Goal: Transaction & Acquisition: Obtain resource

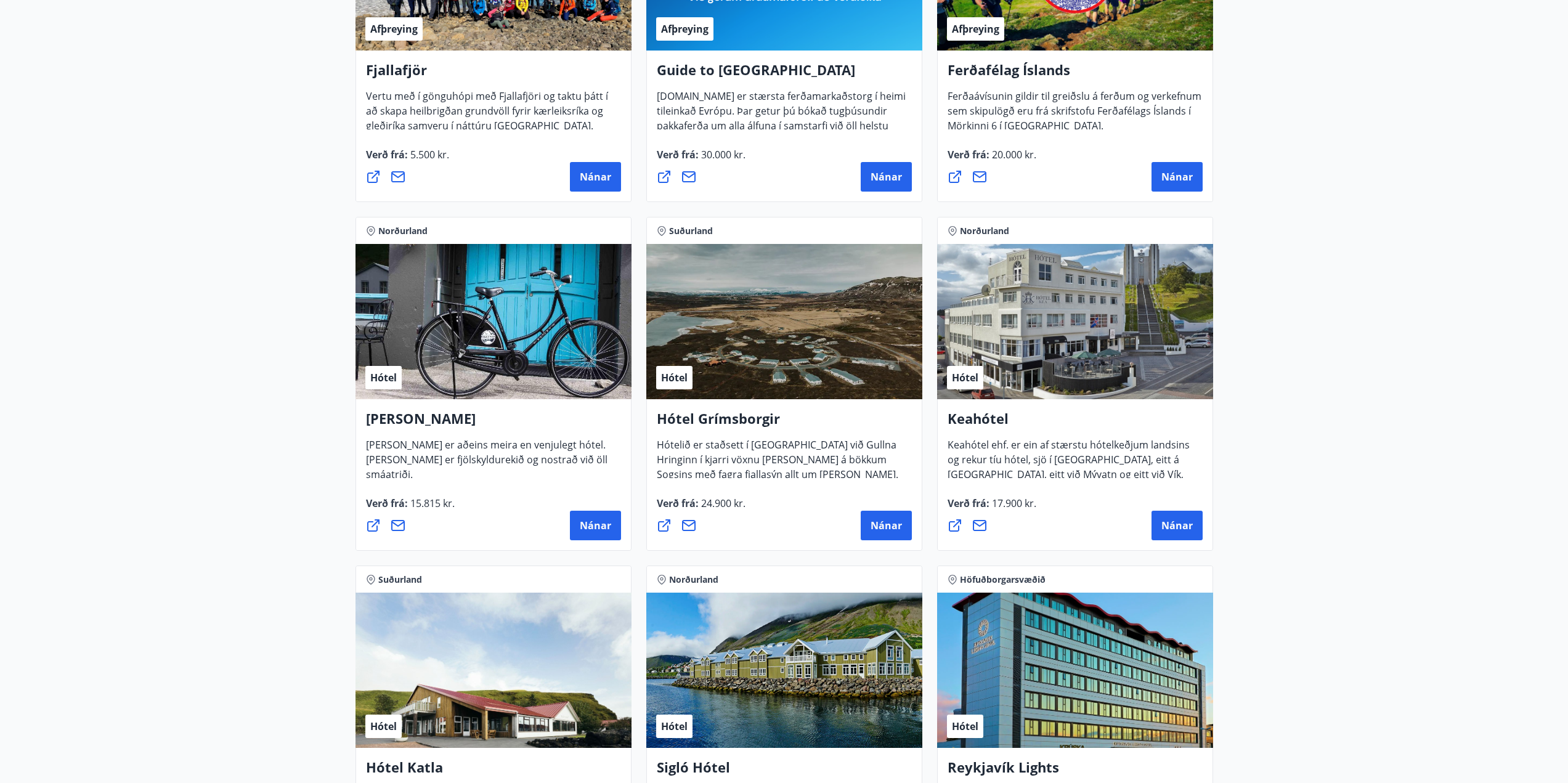
scroll to position [61, 0]
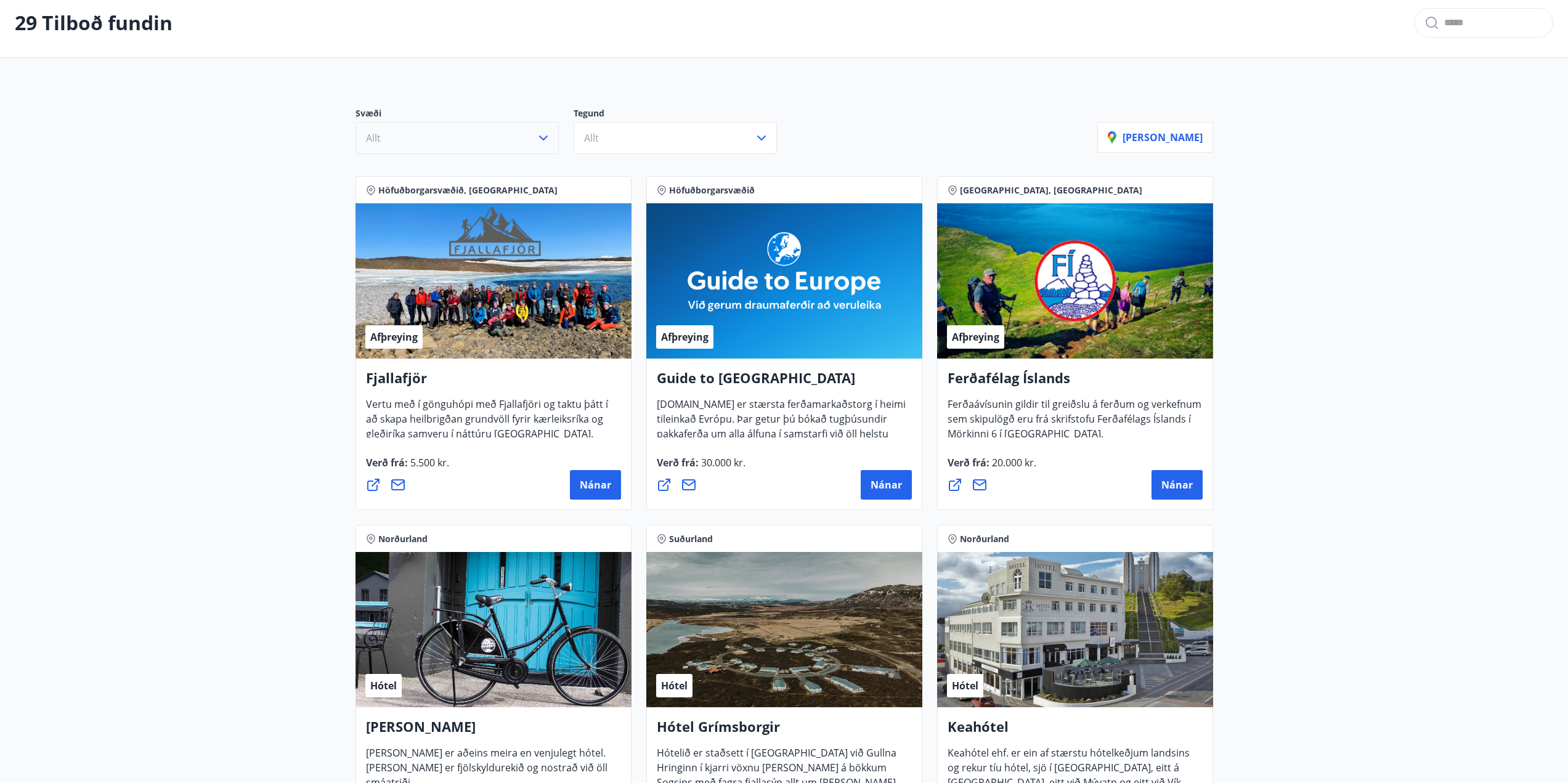
click at [545, 138] on icon "button" at bounding box center [543, 138] width 8 height 5
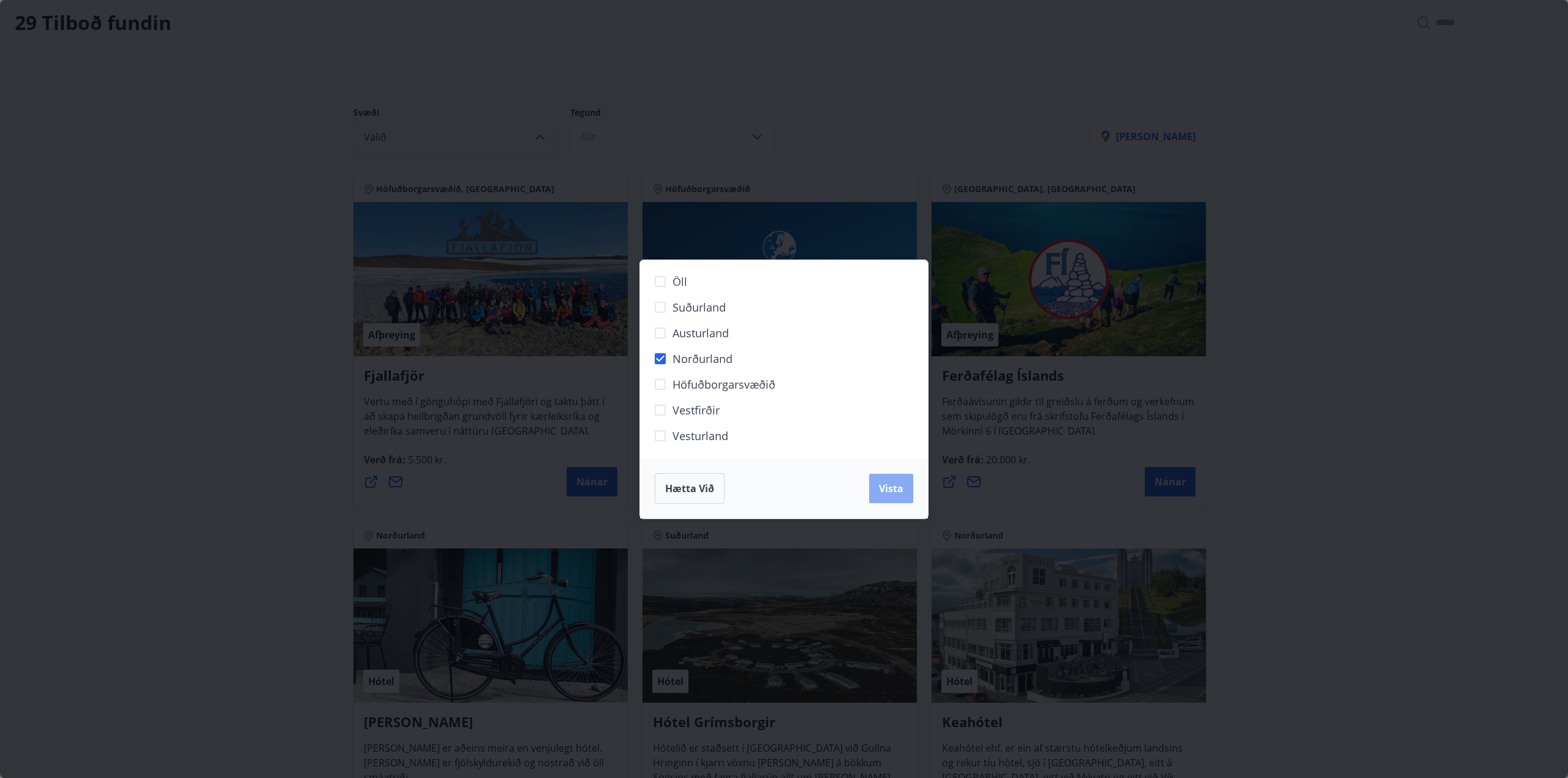
click at [886, 493] on span "Vista" at bounding box center [891, 488] width 25 height 14
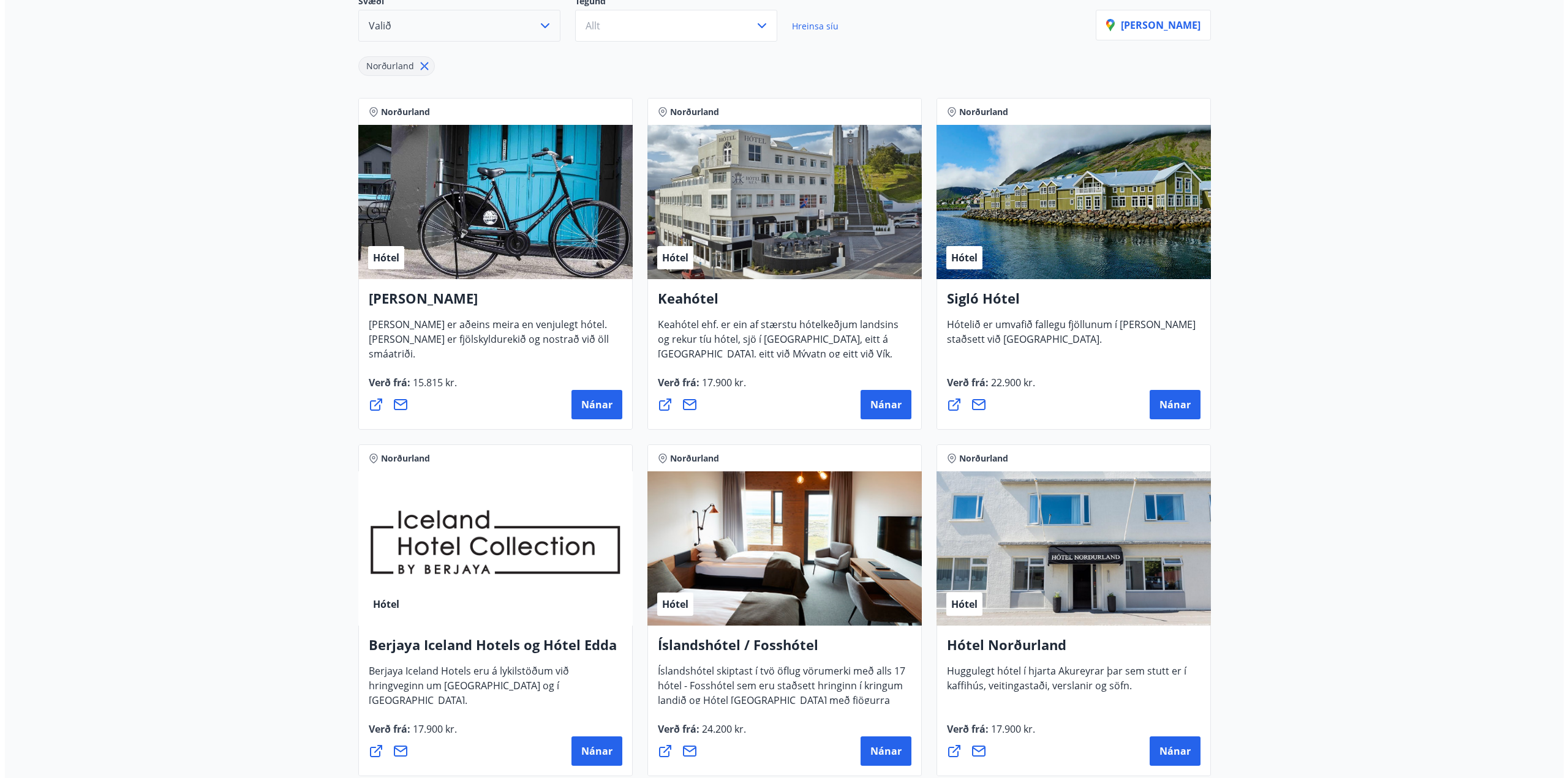
scroll to position [245, 0]
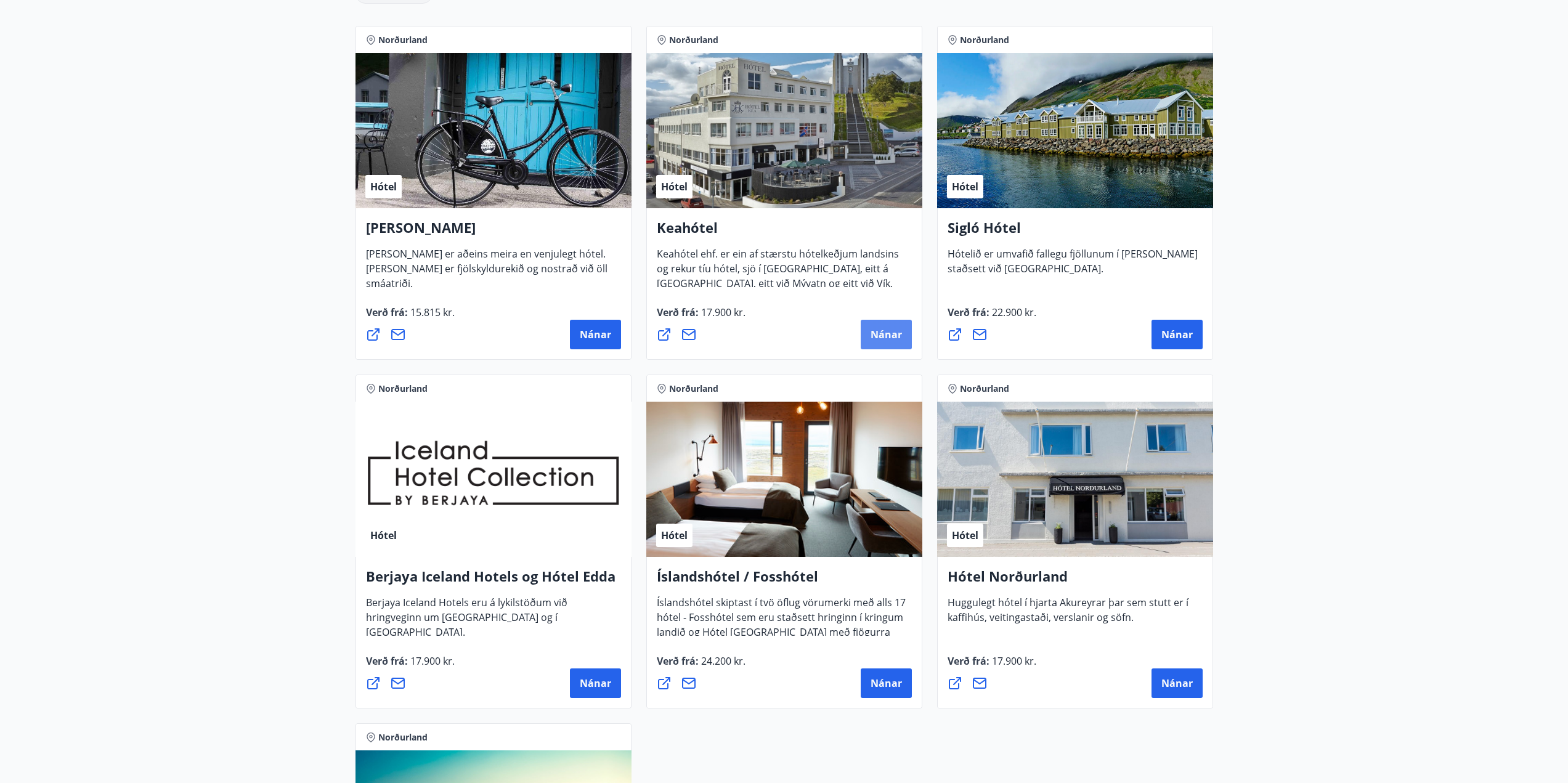
click at [890, 341] on span "Nánar" at bounding box center [886, 334] width 31 height 14
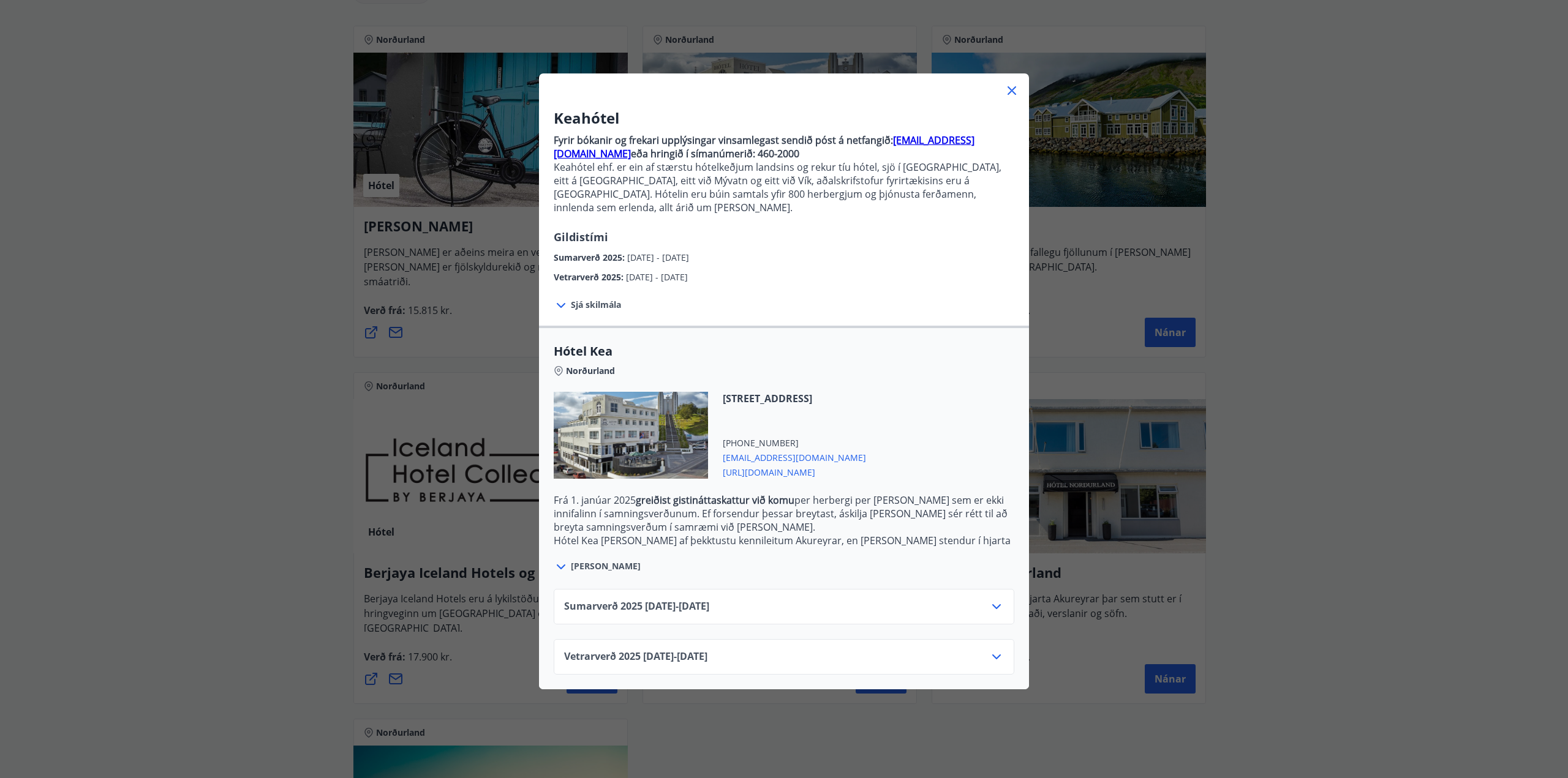
click at [561, 298] on icon at bounding box center [561, 305] width 15 height 15
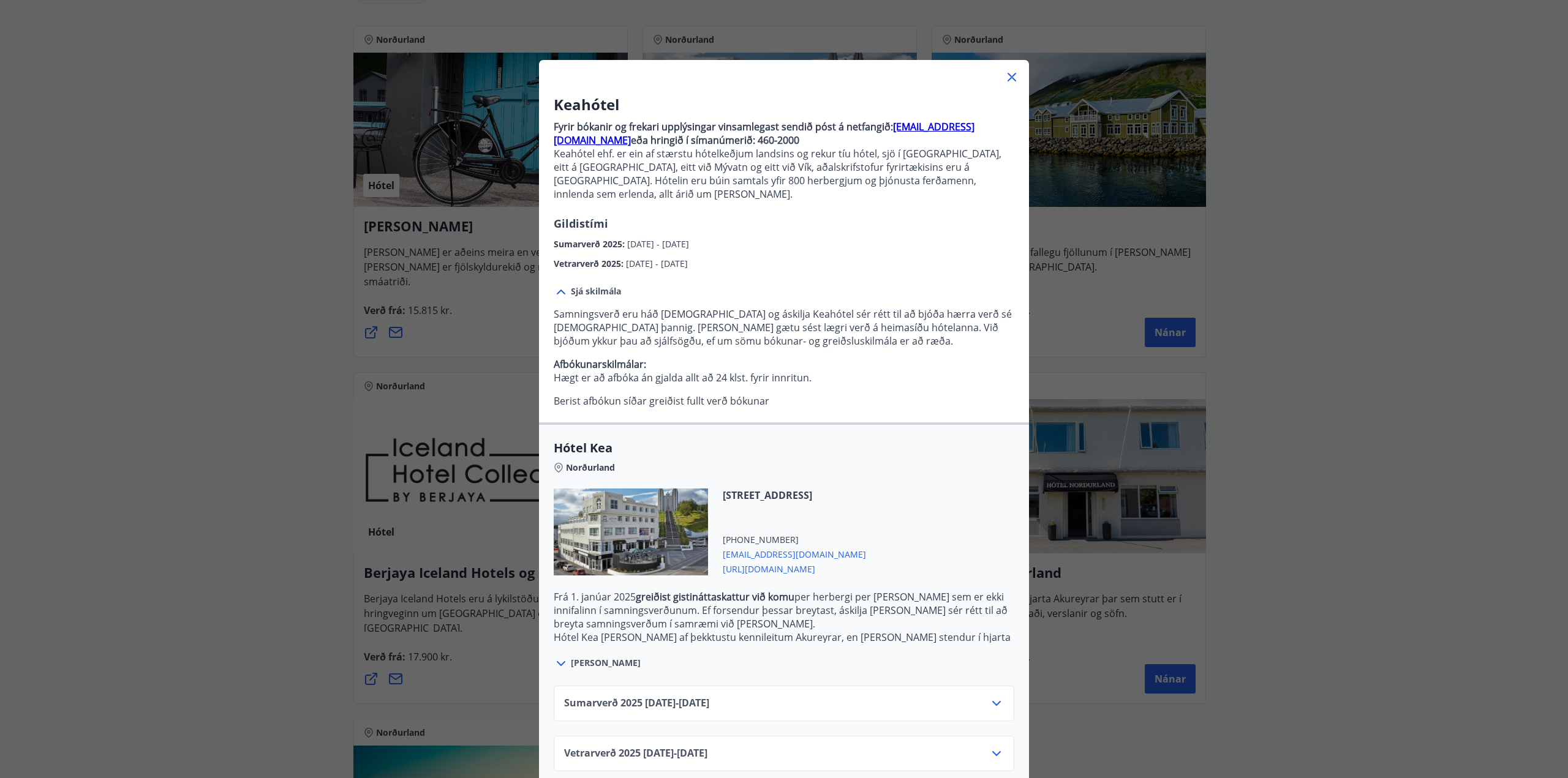
scroll to position [17, 0]
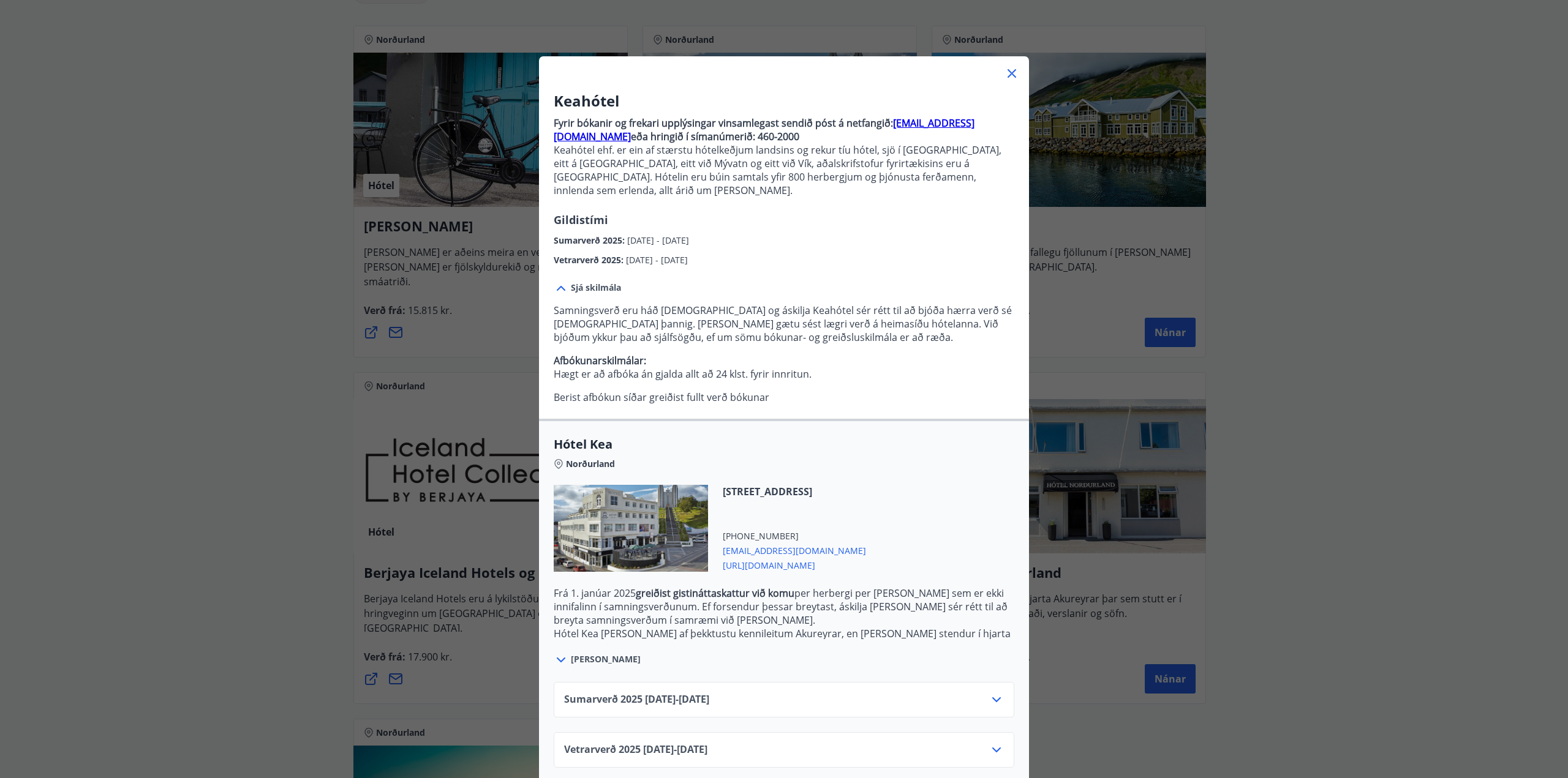
click at [995, 748] on icon at bounding box center [996, 750] width 8 height 5
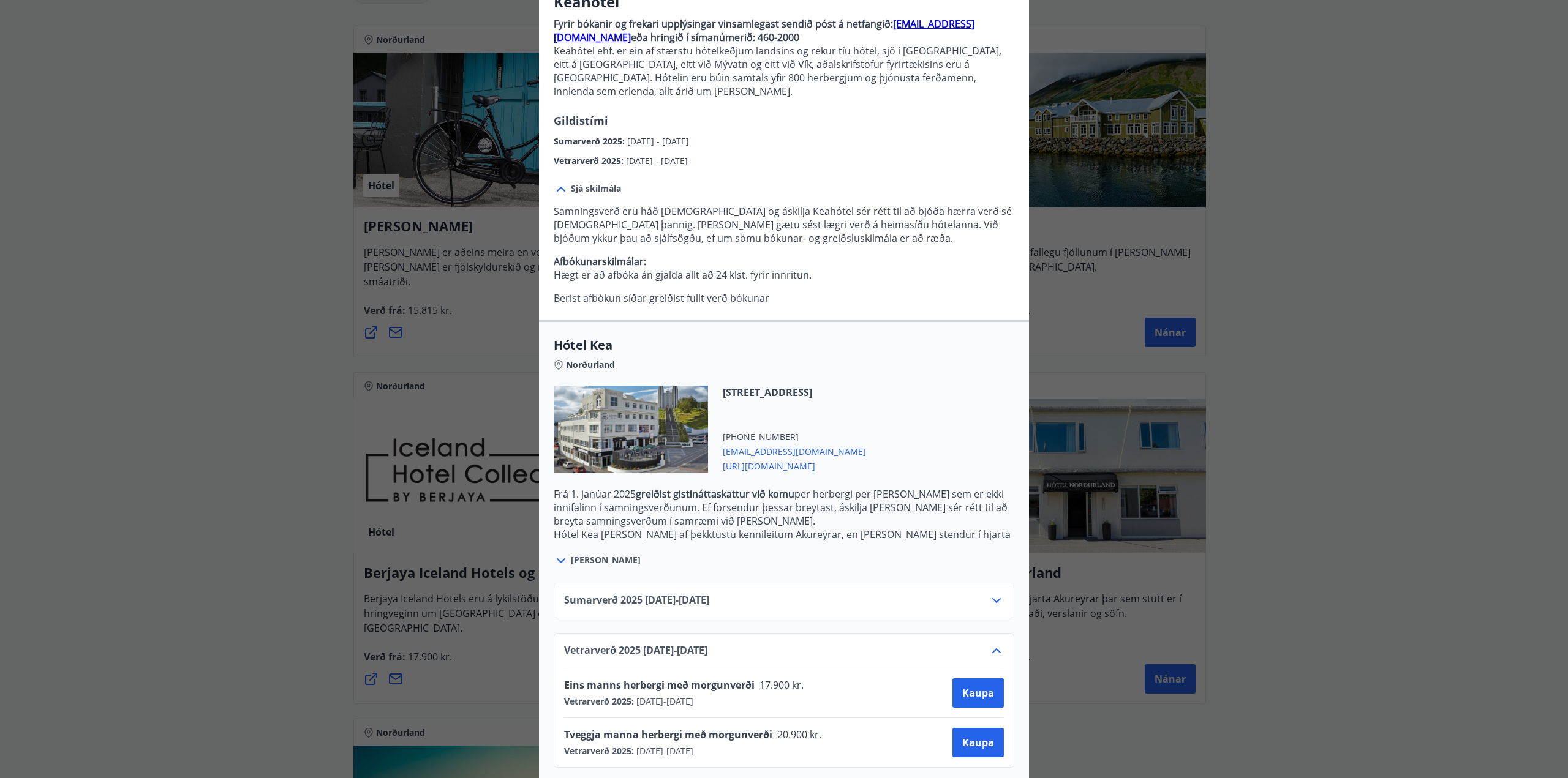
scroll to position [0, 0]
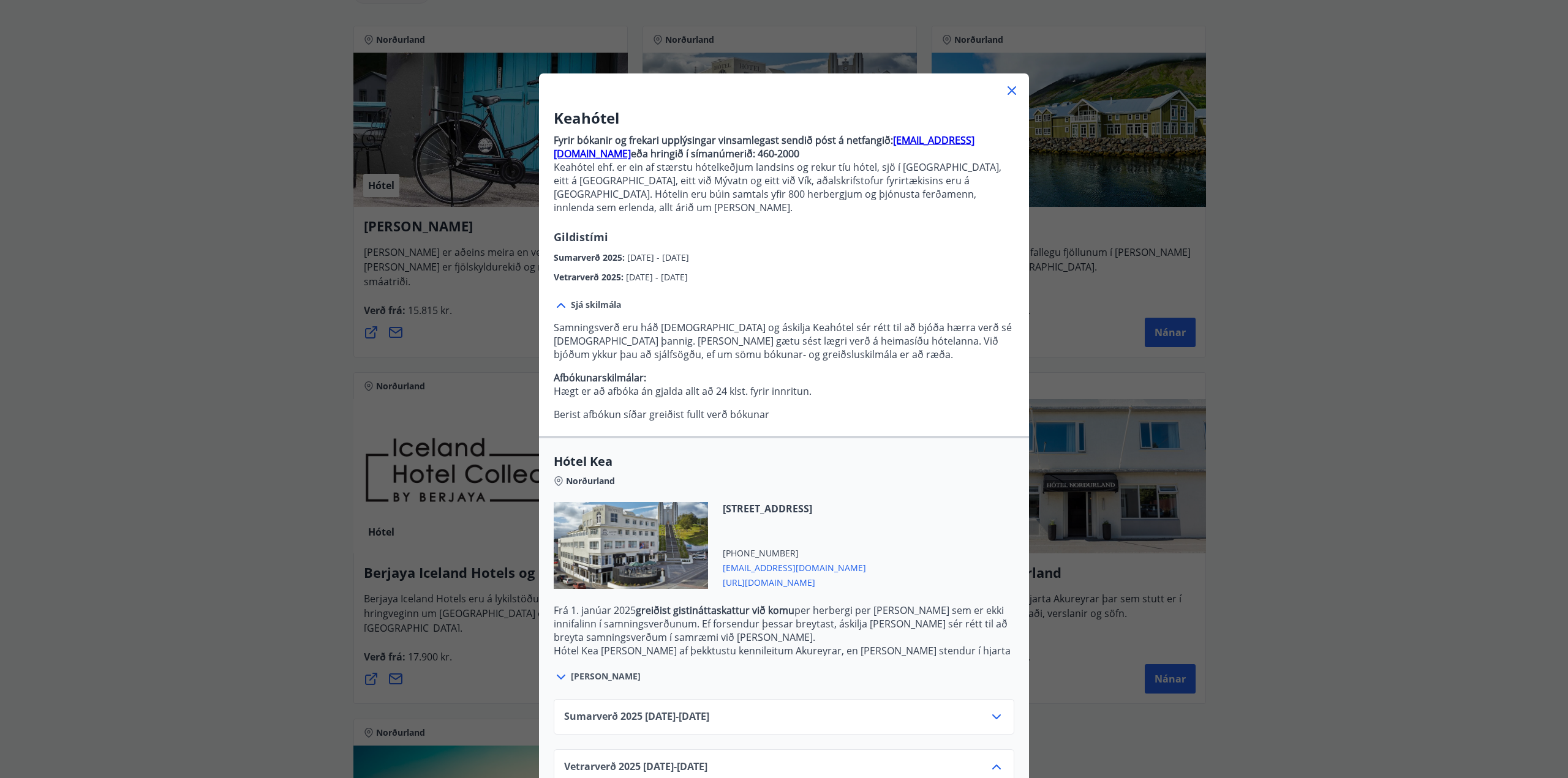
click at [1009, 86] on icon at bounding box center [1012, 90] width 15 height 15
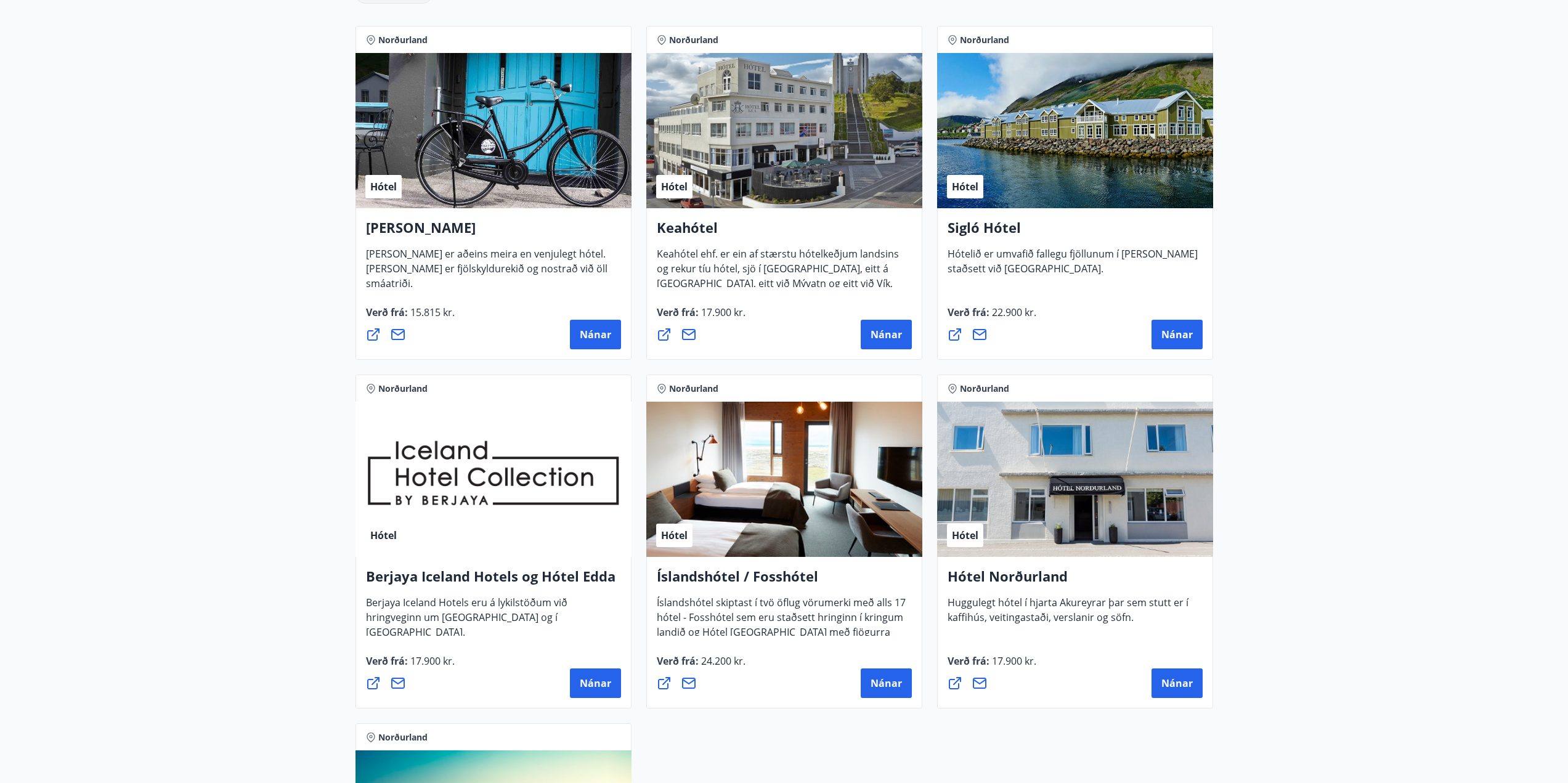
click at [767, 581] on h4 "Íslandshótel / Fosshótel" at bounding box center [784, 581] width 255 height 28
click at [900, 682] on span "Nánar" at bounding box center [886, 683] width 31 height 14
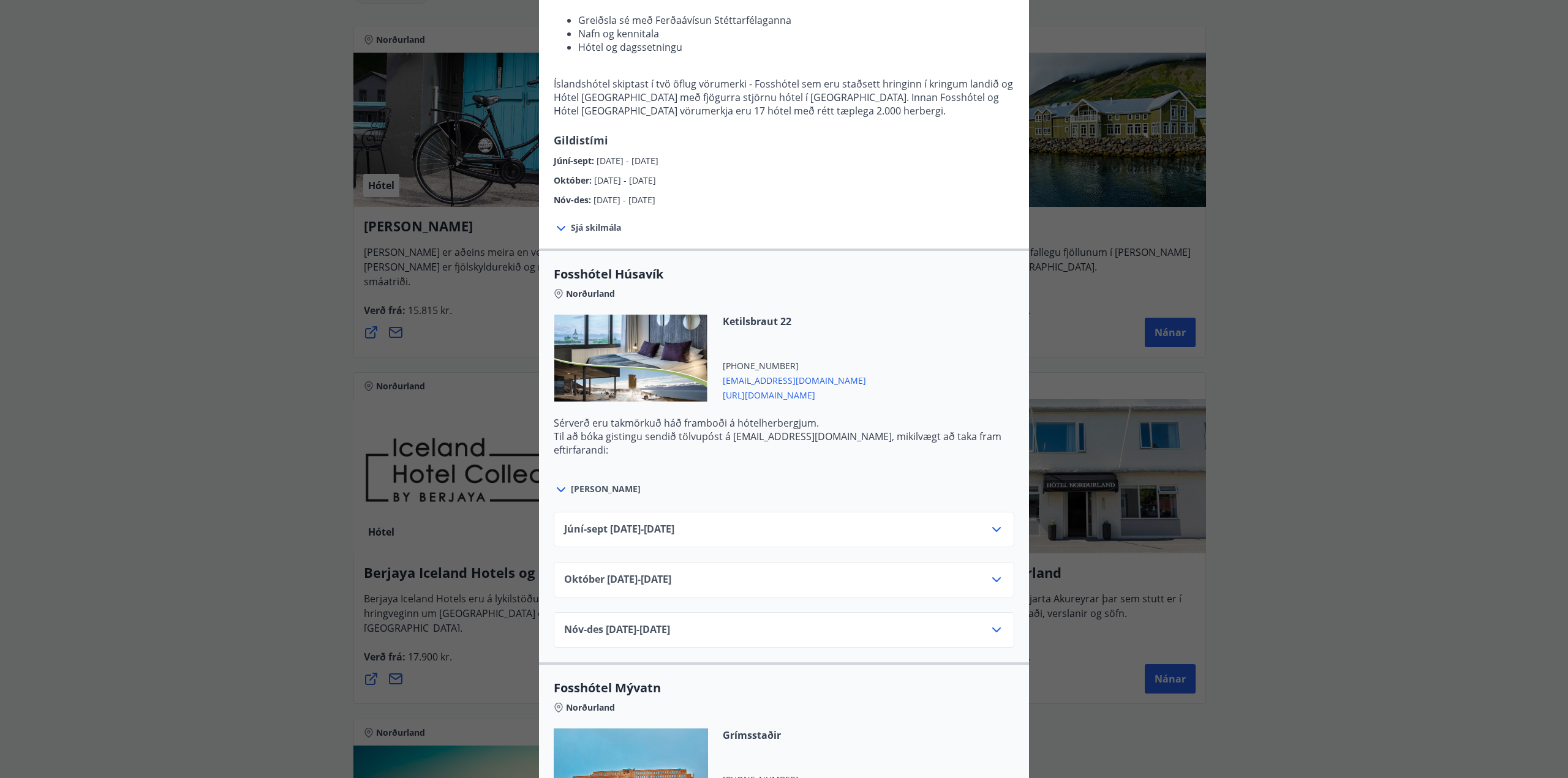
scroll to position [440, 0]
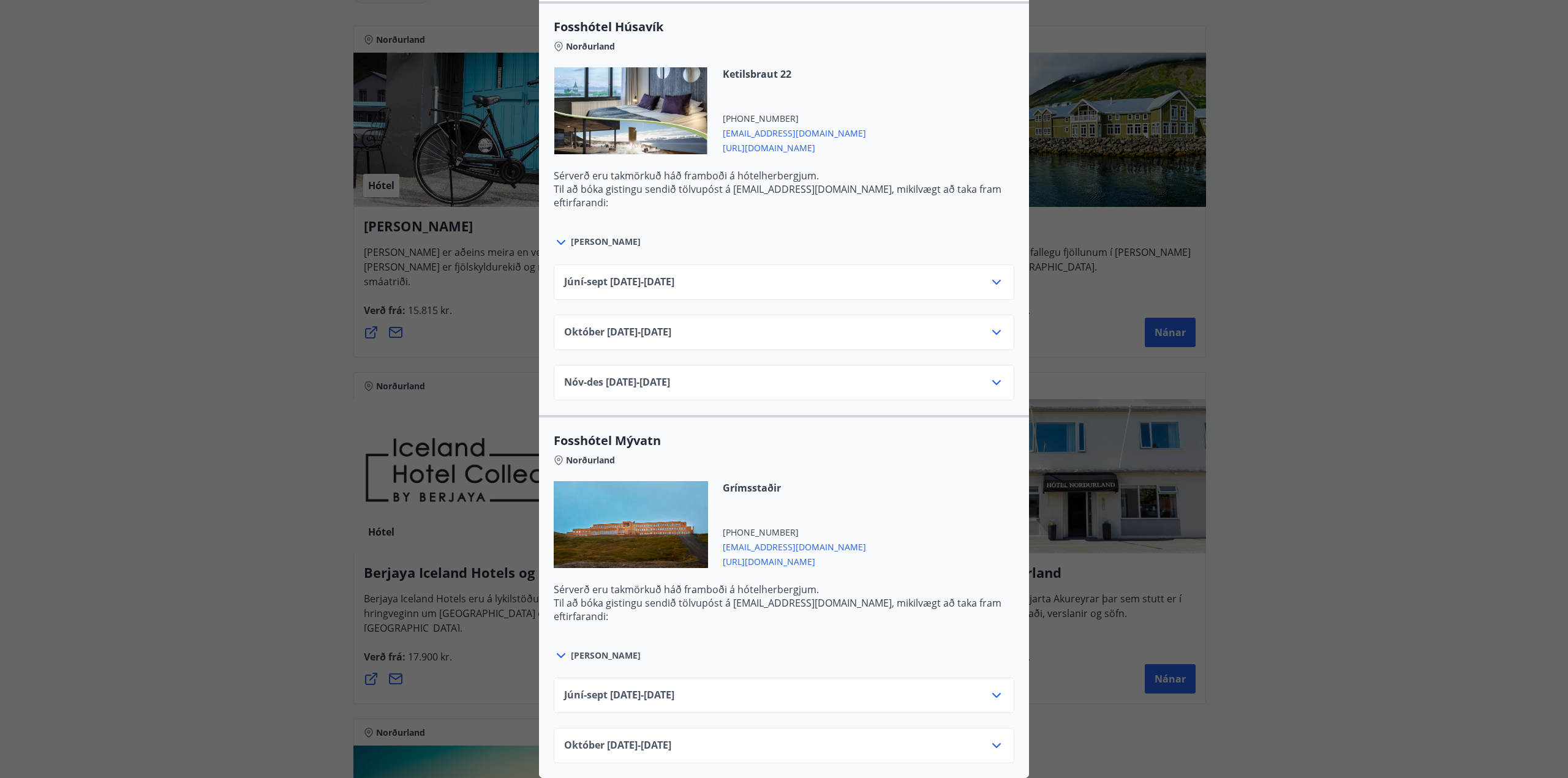
click at [1366, 663] on div "Íslandshótel / Fosshótel Ekki er hægt að nýta Ferðaávísun fyrir bókanir sem eru…" at bounding box center [784, 389] width 1568 height 778
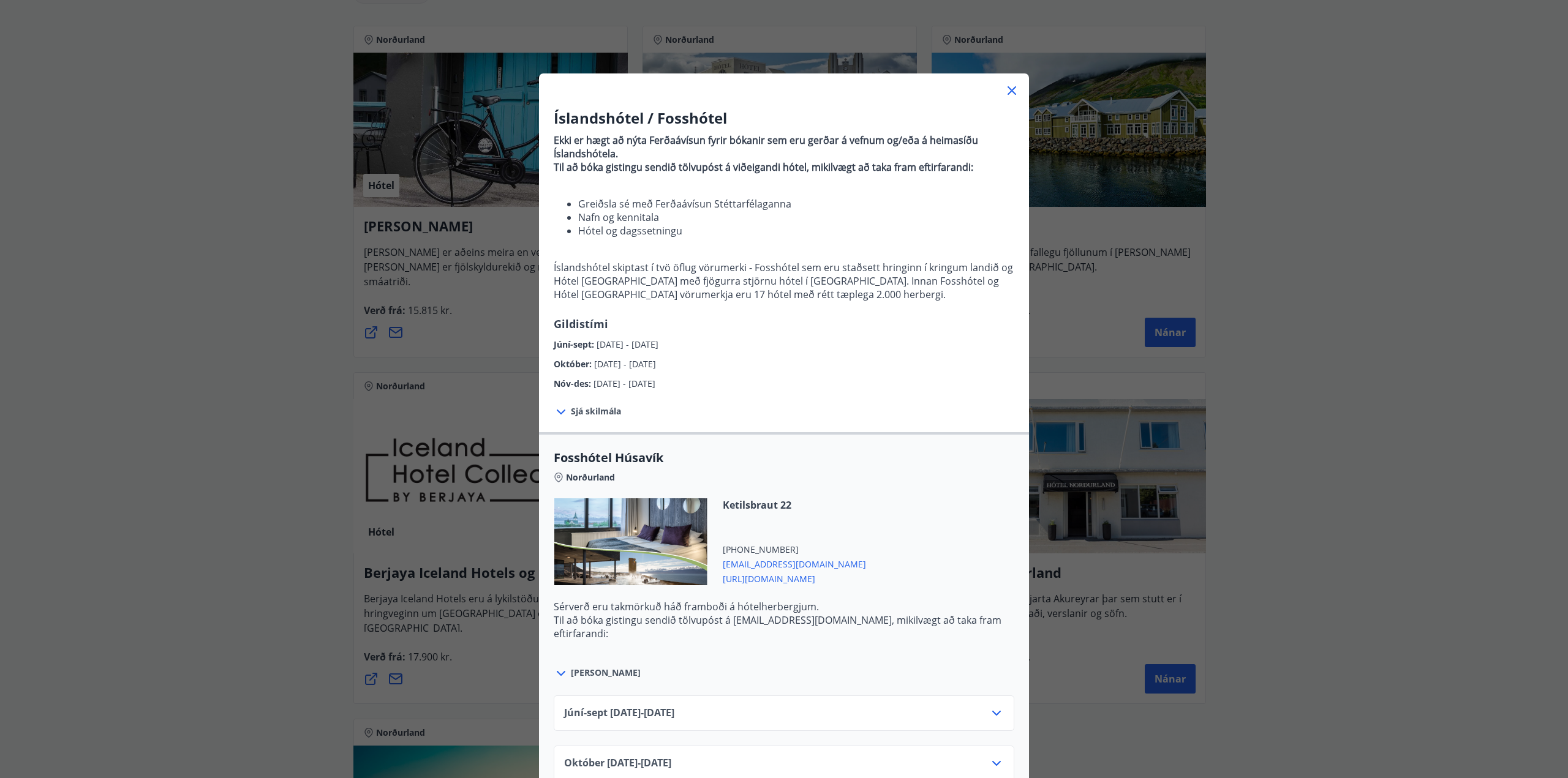
click at [1010, 94] on icon at bounding box center [1011, 90] width 8 height 8
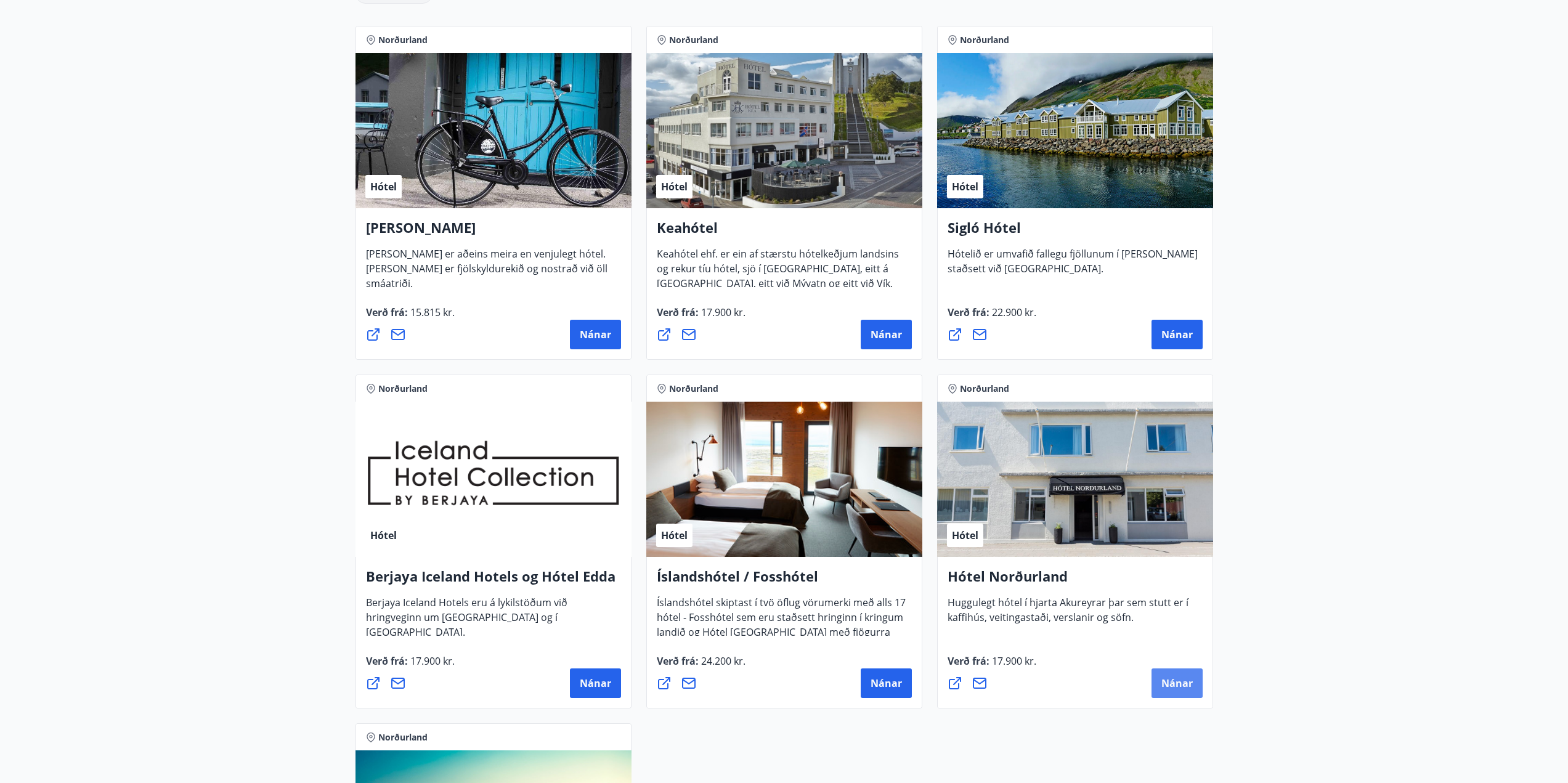
click at [1171, 686] on span "Nánar" at bounding box center [1177, 683] width 31 height 14
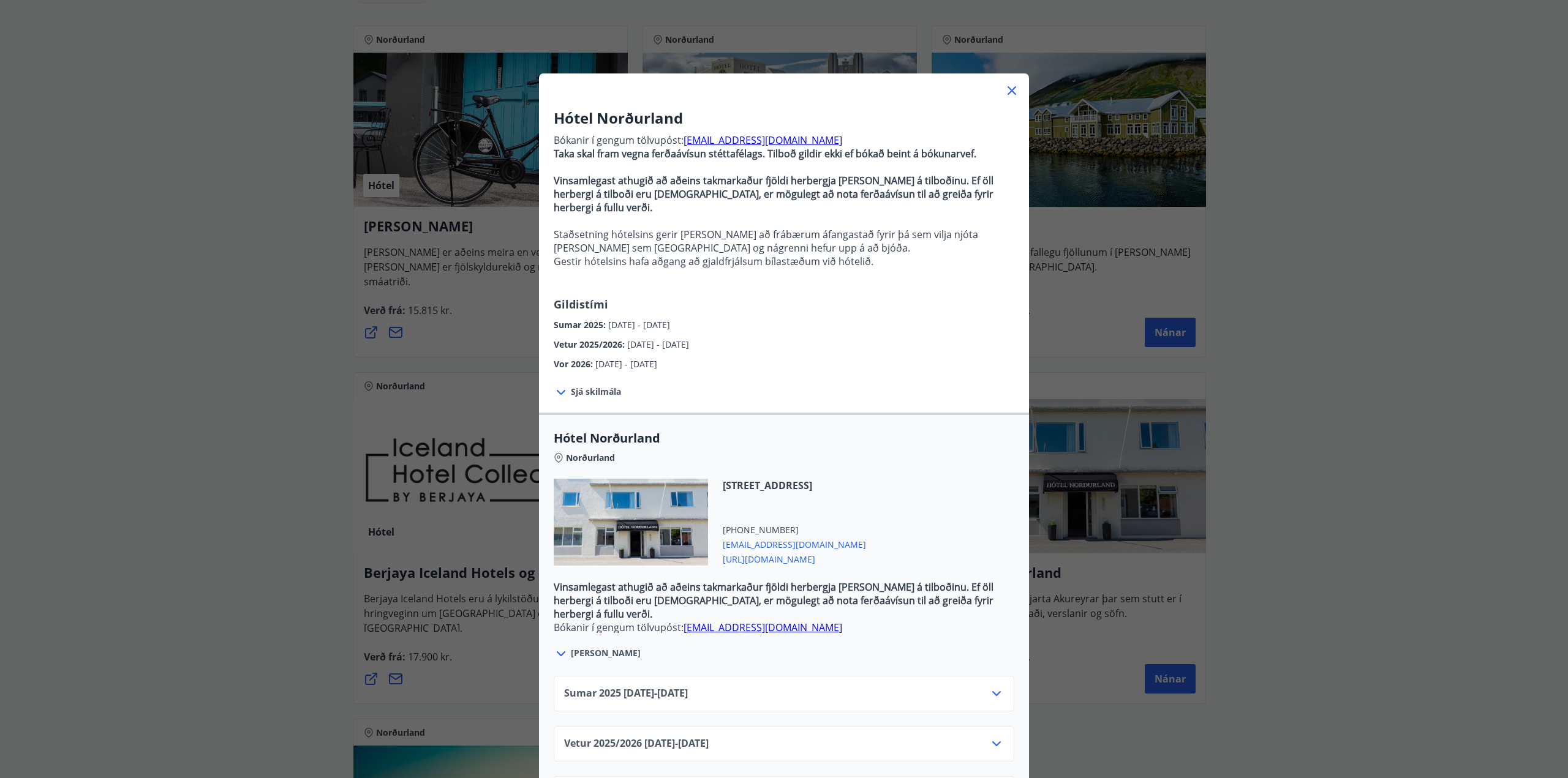
scroll to position [44, 0]
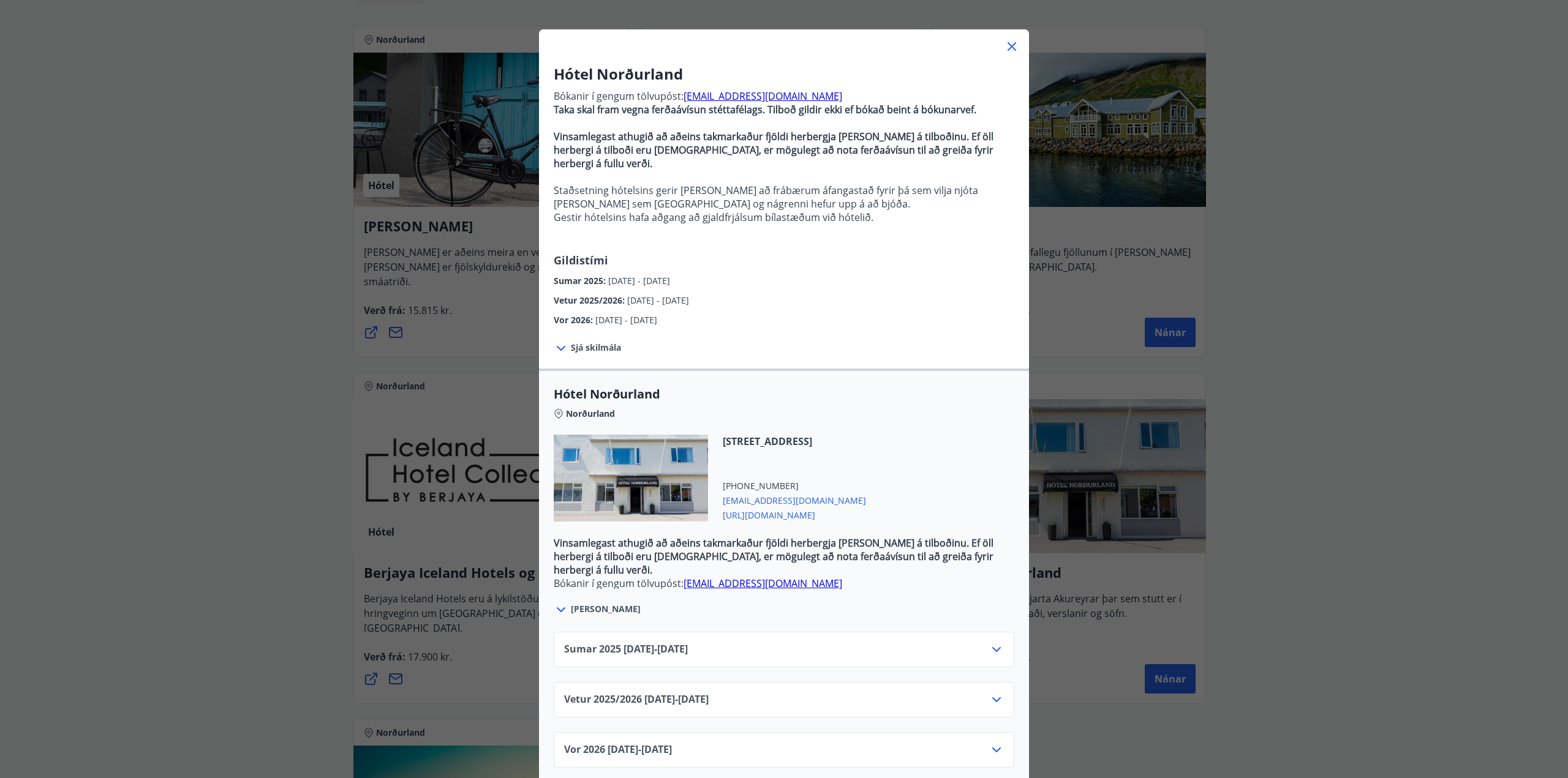
click at [991, 692] on icon at bounding box center [996, 700] width 15 height 15
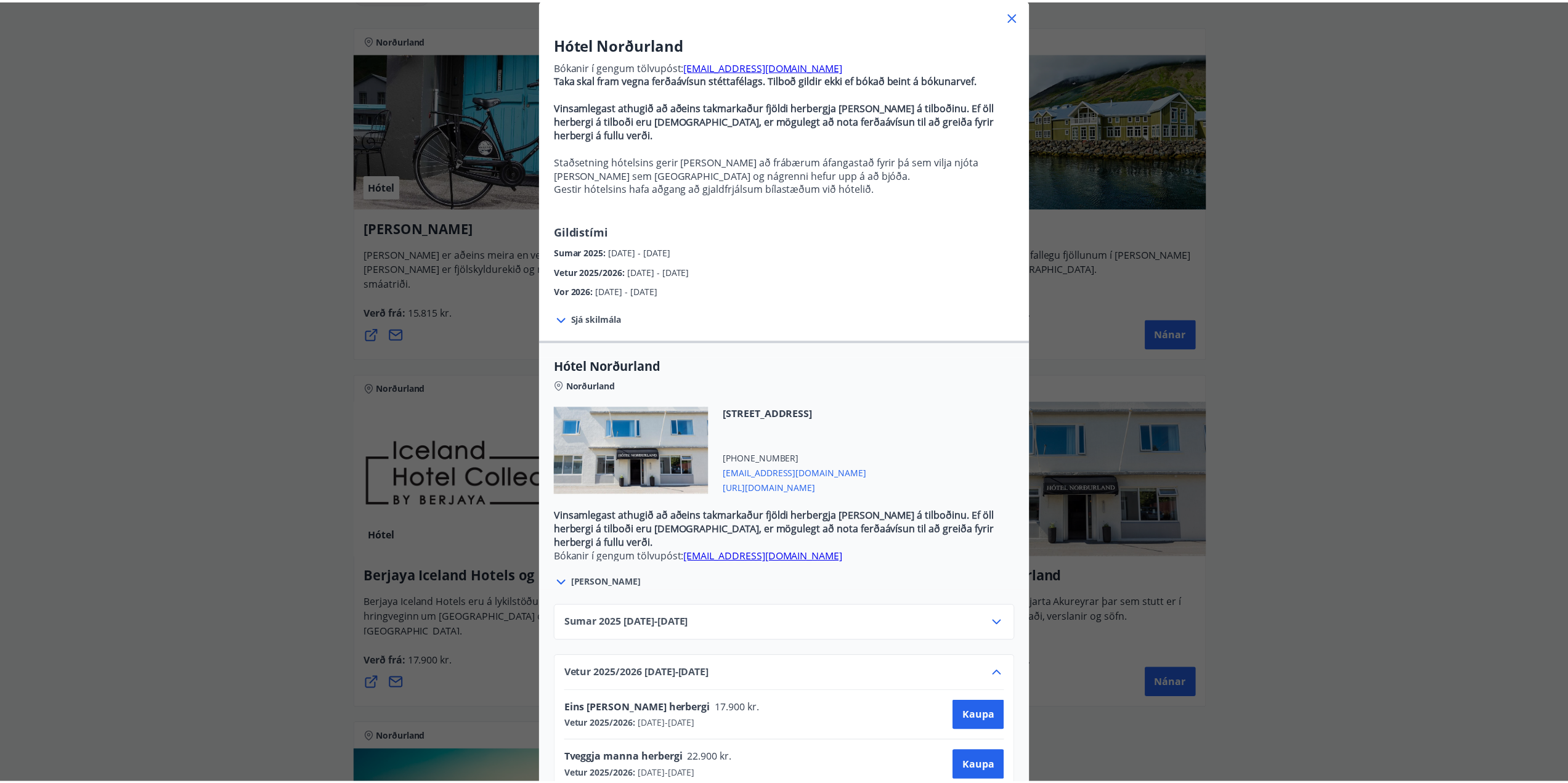
scroll to position [0, 0]
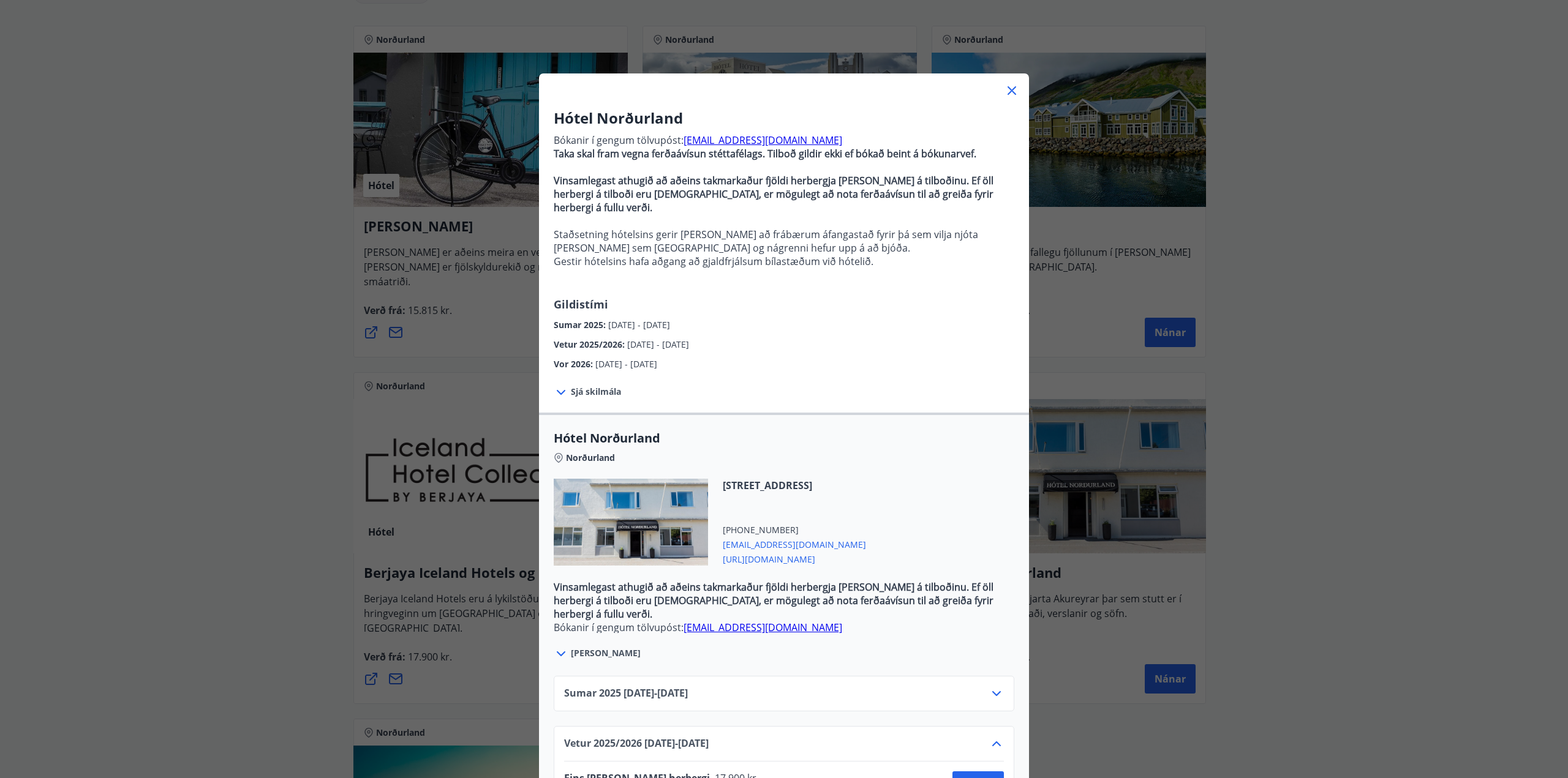
click at [1011, 91] on icon at bounding box center [1012, 91] width 2 height 2
